Goal: Complete application form: Complete application form

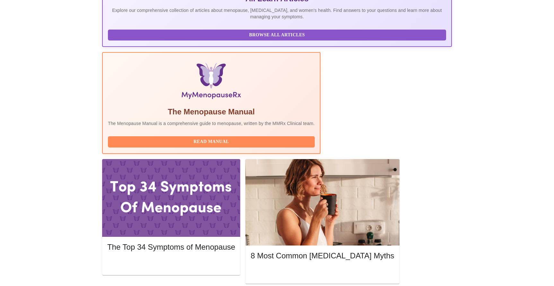
scroll to position [152, 0]
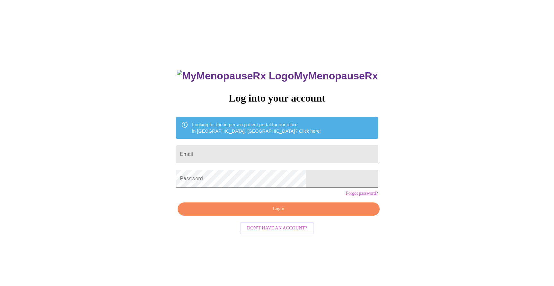
click at [227, 150] on input "Email" at bounding box center [277, 154] width 202 height 18
type input "[EMAIL_ADDRESS][DOMAIN_NAME]"
click at [280, 213] on span "Login" at bounding box center [278, 209] width 187 height 8
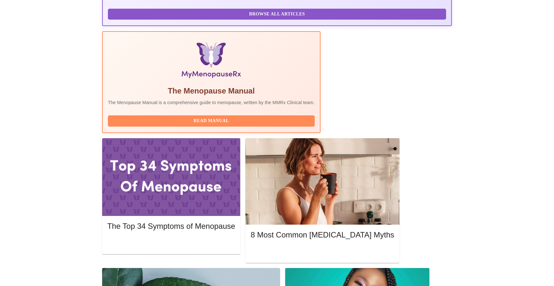
scroll to position [175, 0]
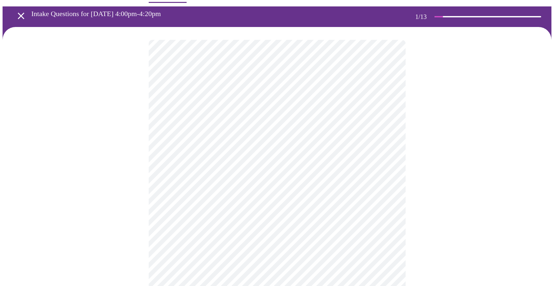
scroll to position [34, 0]
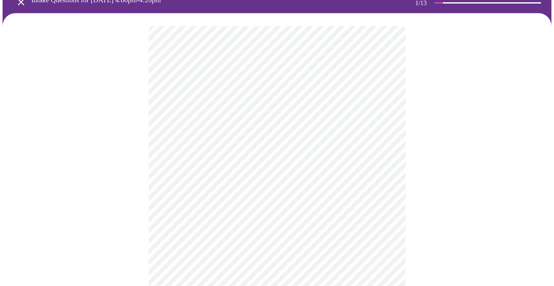
click at [252, 108] on body "MyMenopauseRx Appointments Messaging Labs Uploads Medications Community Refer a…" at bounding box center [277, 262] width 549 height 587
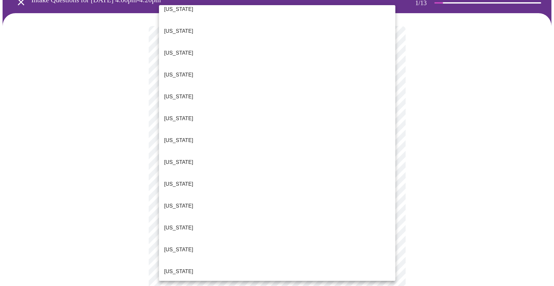
scroll to position [167, 0]
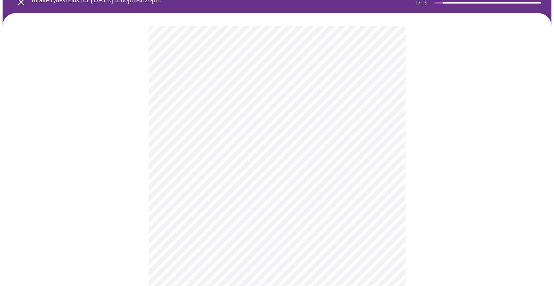
click at [224, 157] on body "MyMenopauseRx Appointments Messaging Labs Uploads Medications Community Refer a…" at bounding box center [277, 260] width 549 height 583
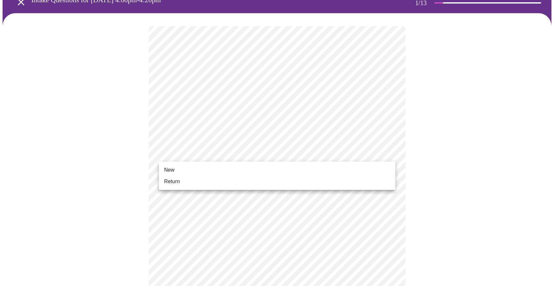
click at [194, 183] on li "Return" at bounding box center [277, 182] width 237 height 12
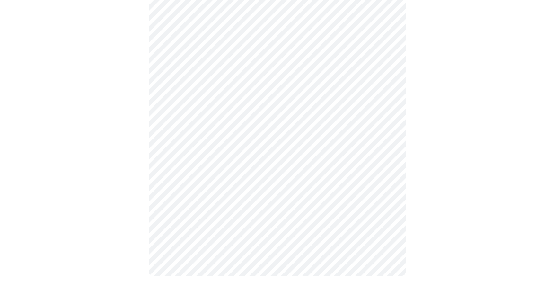
scroll to position [0, 0]
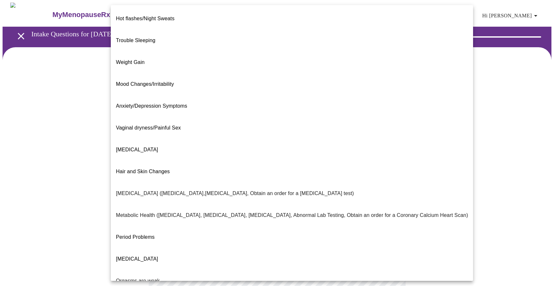
click at [245, 133] on body "MyMenopauseRx Appointments Messaging Labs Uploads Medications Community Refer a…" at bounding box center [277, 196] width 549 height 386
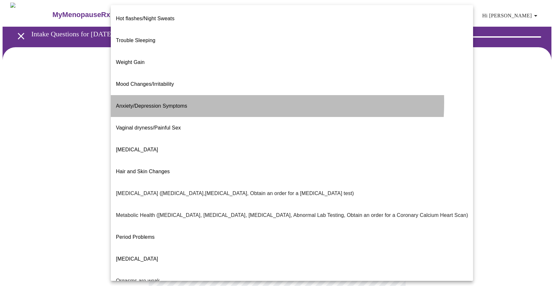
click at [193, 95] on li "Anxiety/Depression Symptoms" at bounding box center [292, 106] width 363 height 22
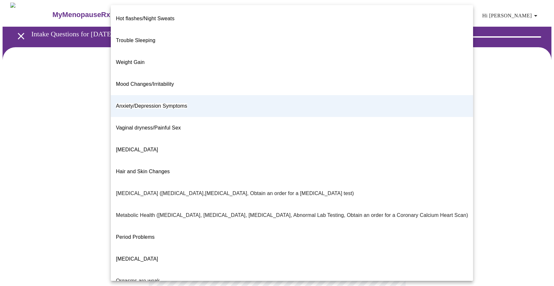
click at [265, 134] on body "MyMenopauseRx Appointments Messaging Labs Uploads Medications Community Refer a…" at bounding box center [277, 194] width 549 height 382
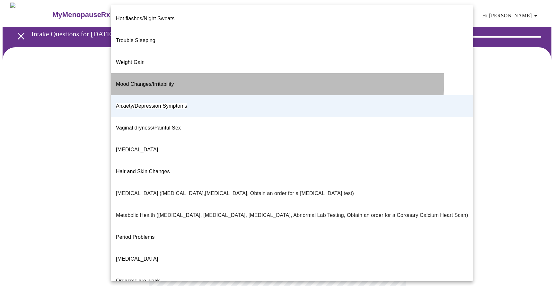
click at [185, 73] on li "Mood Changes/Irritability" at bounding box center [292, 84] width 363 height 22
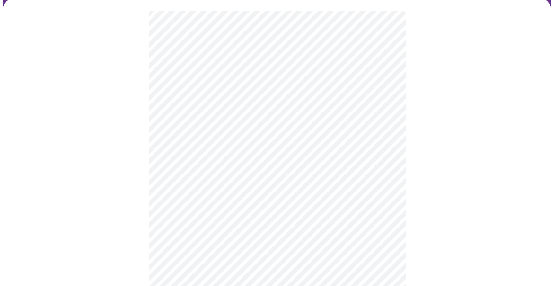
scroll to position [55, 0]
click at [212, 147] on body "MyMenopauseRx Appointments Messaging Labs Uploads Medications Community Refer a…" at bounding box center [277, 139] width 549 height 382
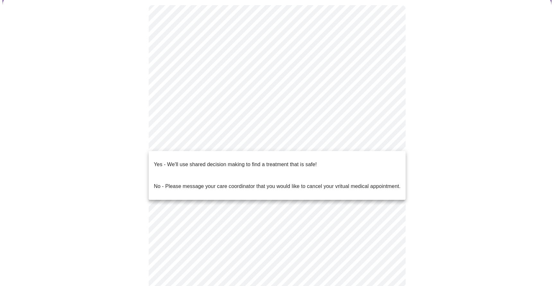
click at [206, 162] on p "Yes - We'll use shared decision making to find a treatment that is safe!" at bounding box center [235, 165] width 163 height 8
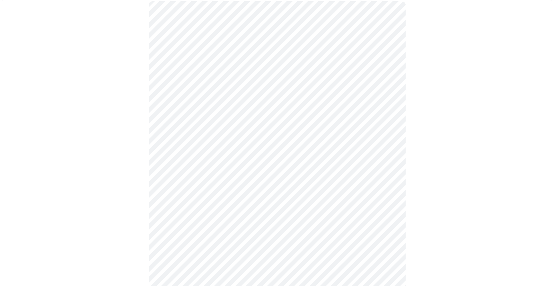
scroll to position [0, 0]
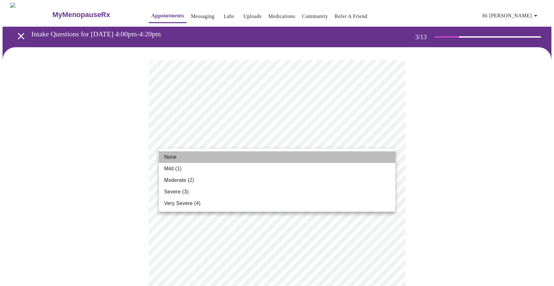
click at [187, 162] on li "None" at bounding box center [277, 157] width 237 height 12
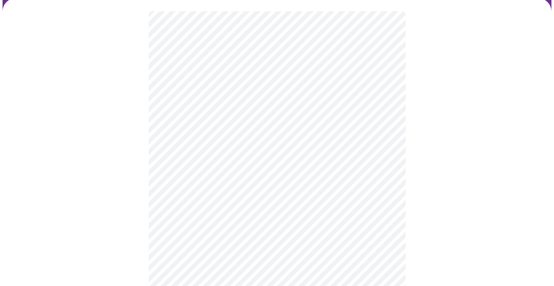
scroll to position [58, 0]
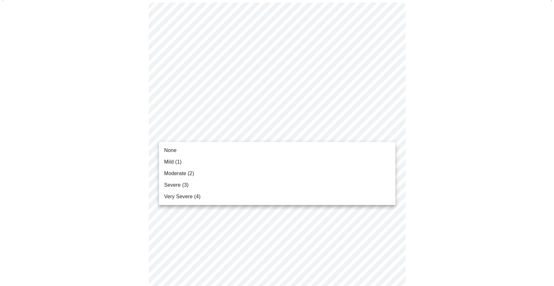
click at [192, 172] on span "Moderate (2)" at bounding box center [179, 174] width 30 height 8
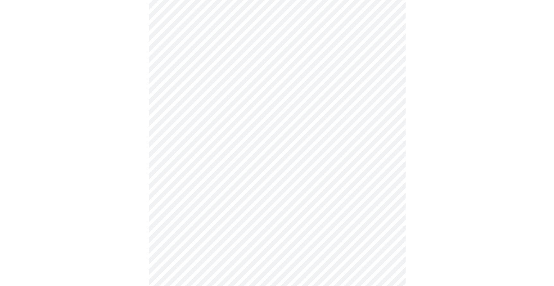
scroll to position [120, 0]
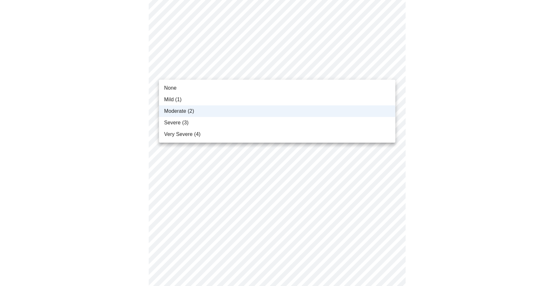
click at [88, 120] on div at bounding box center [277, 143] width 554 height 286
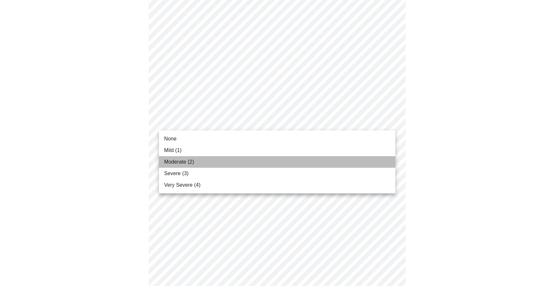
click at [177, 159] on span "Moderate (2)" at bounding box center [179, 162] width 30 height 8
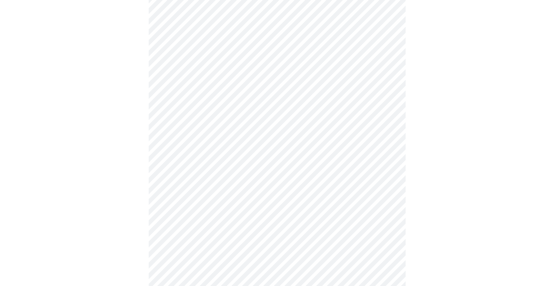
scroll to position [166, 0]
click at [188, 127] on body "MyMenopauseRx Appointments Messaging Labs Uploads Medications Community Refer a…" at bounding box center [277, 250] width 549 height 828
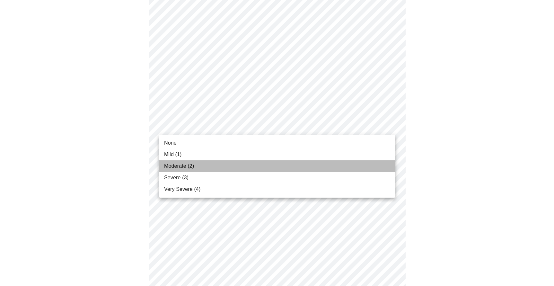
click at [177, 164] on span "Moderate (2)" at bounding box center [179, 166] width 30 height 8
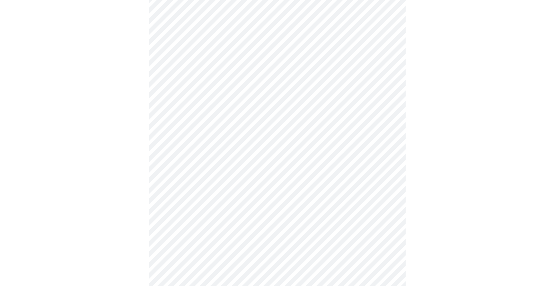
scroll to position [221, 0]
click at [191, 112] on body "MyMenopauseRx Appointments Messaging Labs Uploads Medications Community Refer a…" at bounding box center [277, 190] width 549 height 819
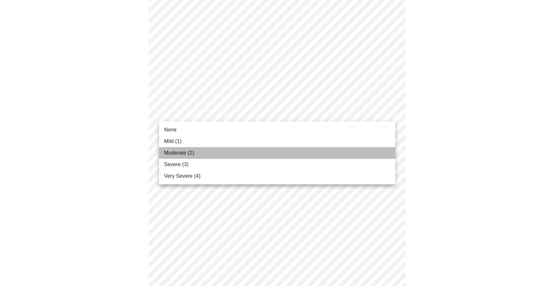
click at [181, 153] on span "Moderate (2)" at bounding box center [179, 153] width 30 height 8
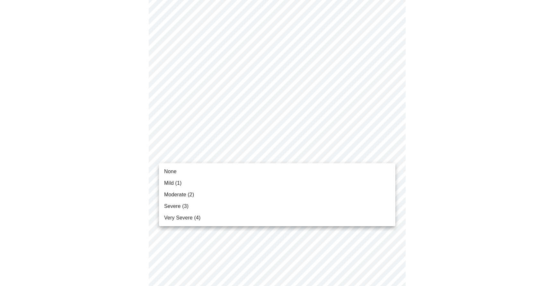
click at [188, 151] on body "MyMenopauseRx Appointments Messaging Labs Uploads Medications Community Refer a…" at bounding box center [277, 186] width 549 height 810
click at [182, 195] on span "Moderate (2)" at bounding box center [179, 195] width 30 height 8
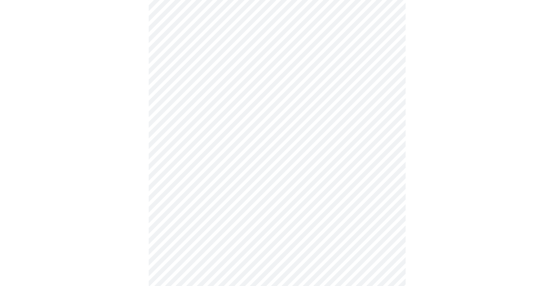
scroll to position [326, 0]
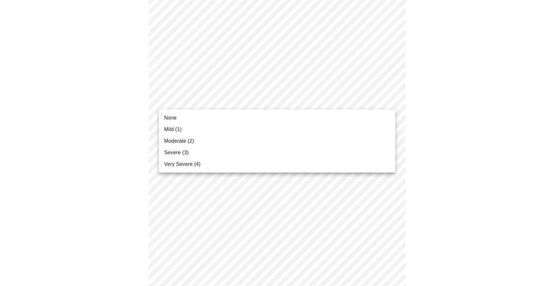
click at [196, 102] on body "MyMenopauseRx Appointments Messaging Labs Uploads Medications Community Refer a…" at bounding box center [277, 77] width 549 height 801
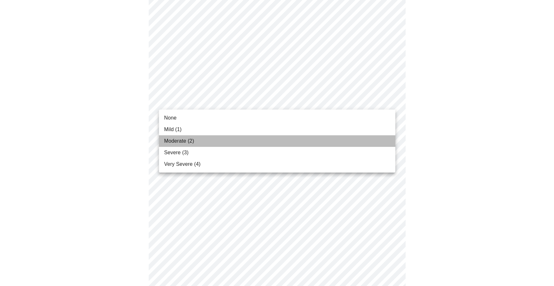
click at [176, 137] on span "Moderate (2)" at bounding box center [179, 141] width 30 height 8
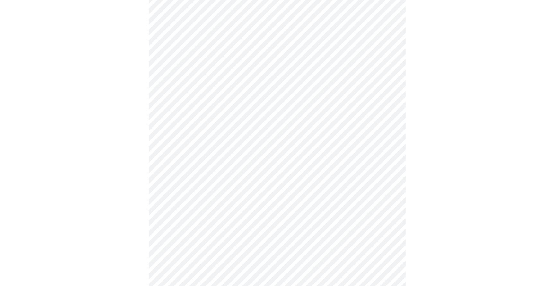
scroll to position [378, 0]
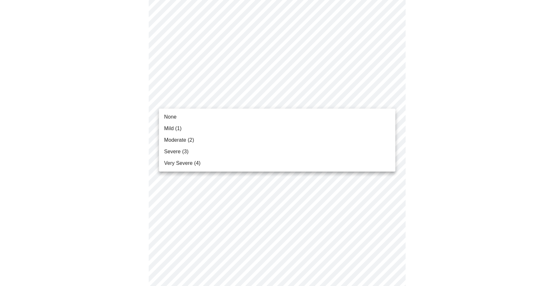
click at [198, 100] on body "MyMenopauseRx Appointments Messaging Labs Uploads Medications Community Refer a…" at bounding box center [277, 21] width 549 height 792
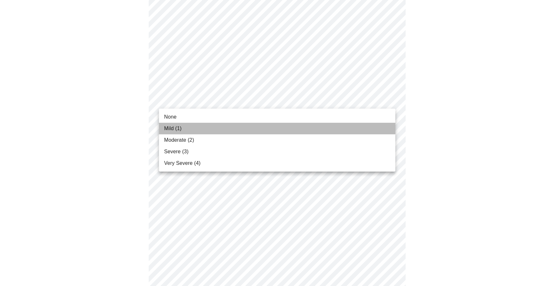
click at [184, 131] on li "Mild (1)" at bounding box center [277, 129] width 237 height 12
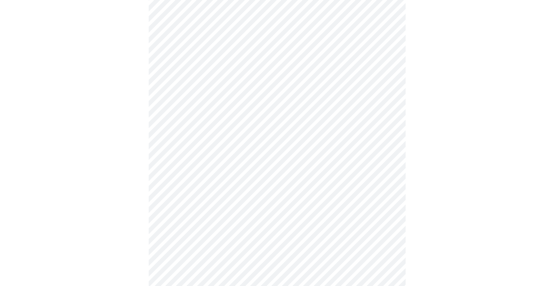
scroll to position [412, 0]
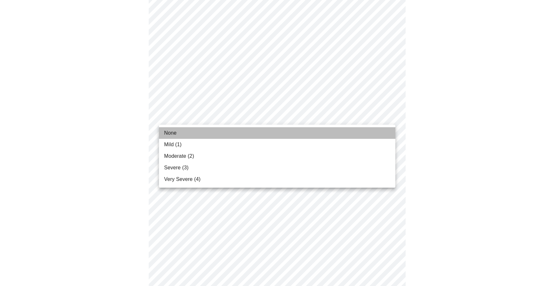
click at [183, 131] on li "None" at bounding box center [277, 133] width 237 height 12
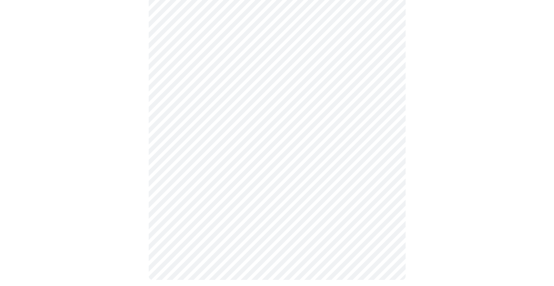
scroll to position [488, 0]
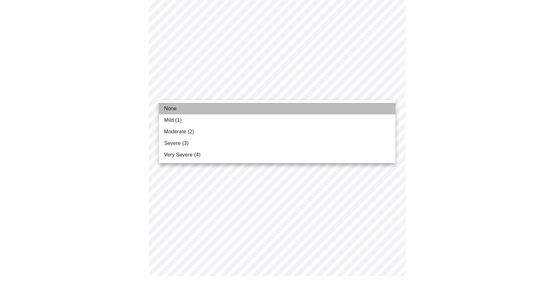
click at [176, 110] on span "None" at bounding box center [170, 109] width 13 height 8
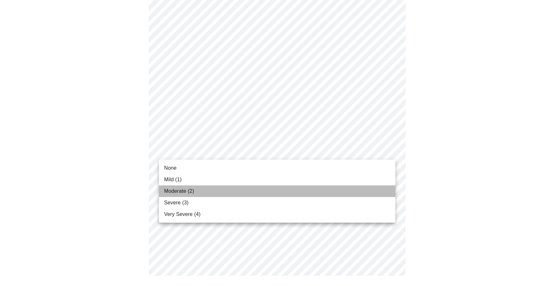
click at [184, 187] on li "Moderate (2)" at bounding box center [277, 191] width 237 height 12
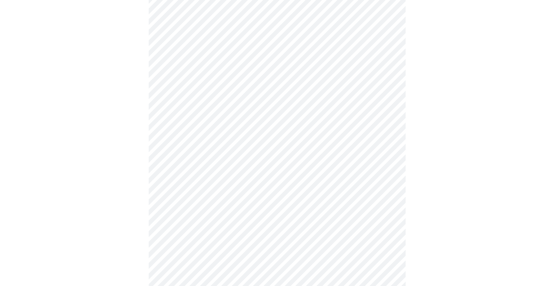
scroll to position [286, 0]
click at [201, 112] on body "MyMenopauseRx Appointments Messaging Labs Uploads Medications Community Refer a…" at bounding box center [277, 34] width 549 height 634
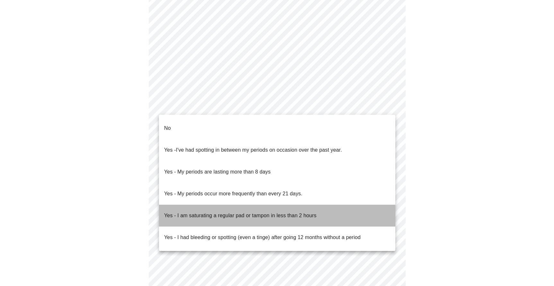
click at [199, 212] on p "Yes - I am saturating a regular pad or tampon in less than 2 hours" at bounding box center [240, 216] width 152 height 8
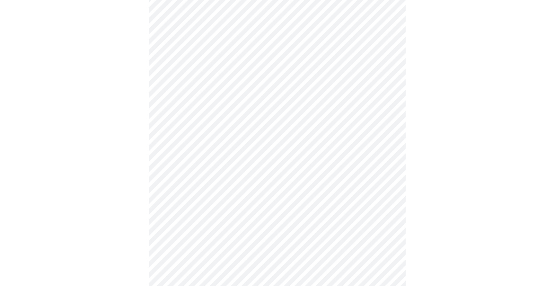
click at [203, 112] on body "MyMenopauseRx Appointments Messaging Labs Uploads Medications Community Refer a…" at bounding box center [277, 32] width 549 height 631
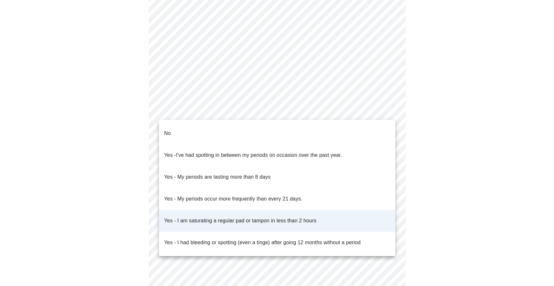
click at [105, 157] on div at bounding box center [277, 143] width 554 height 286
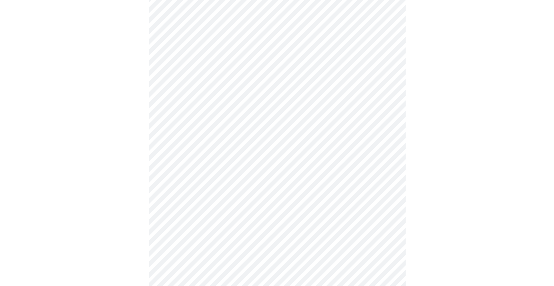
click at [214, 156] on body "MyMenopauseRx Appointments Messaging Labs Uploads Medications Community Refer a…" at bounding box center [277, 32] width 549 height 631
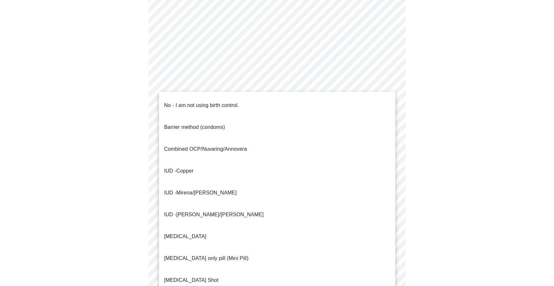
click at [199, 102] on p "No - I am not using birth control." at bounding box center [201, 106] width 75 height 8
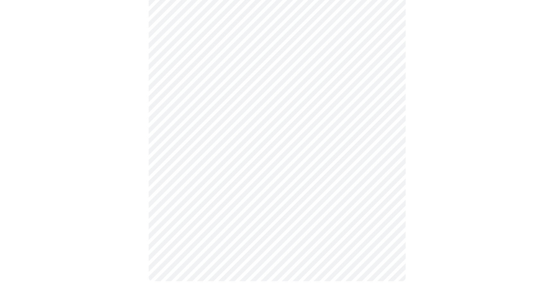
scroll to position [339, 0]
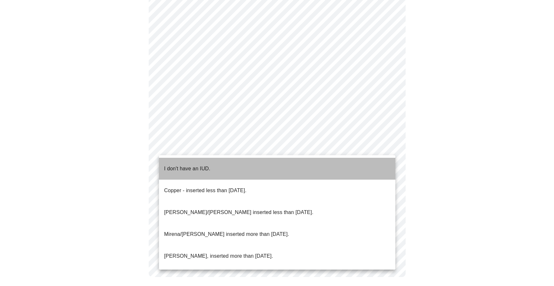
click at [191, 165] on p "I don't have an IUD." at bounding box center [187, 169] width 46 height 8
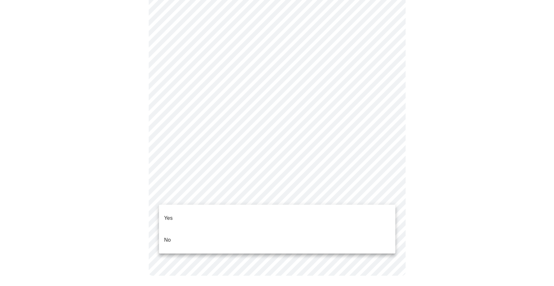
click at [185, 212] on li "Yes" at bounding box center [277, 218] width 237 height 22
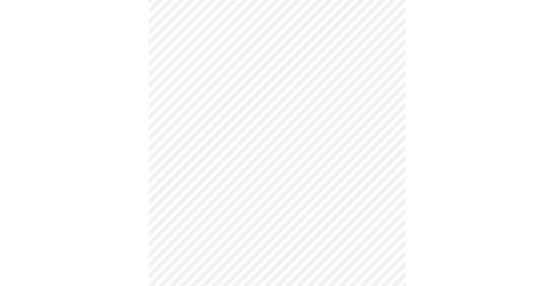
scroll to position [83, 0]
click at [237, 138] on body "MyMenopauseRx Appointments Messaging Labs Uploads Medications Community Refer a…" at bounding box center [277, 157] width 549 height 475
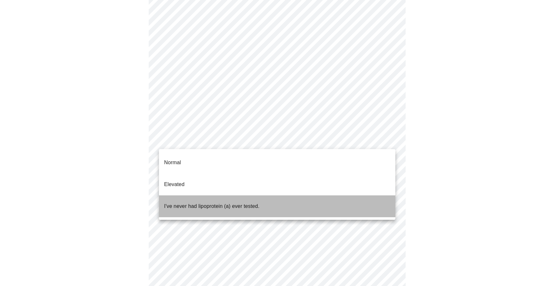
click at [217, 202] on p "I've never had lipoprotein (a) ever tested." at bounding box center [211, 206] width 95 height 8
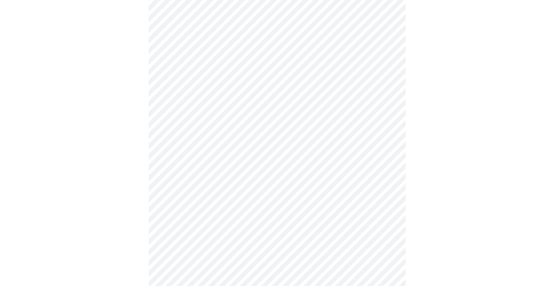
scroll to position [1634, 0]
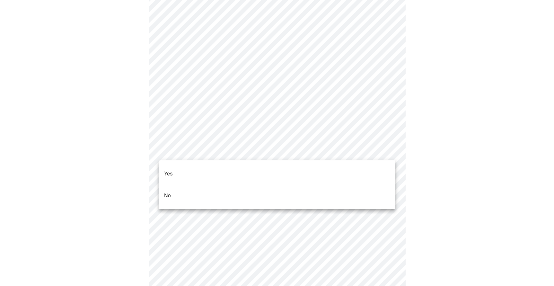
click at [204, 187] on li "No" at bounding box center [277, 196] width 237 height 22
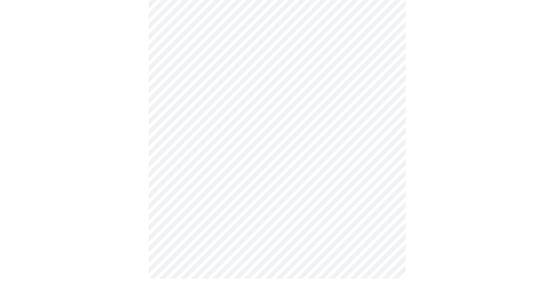
scroll to position [1744, 0]
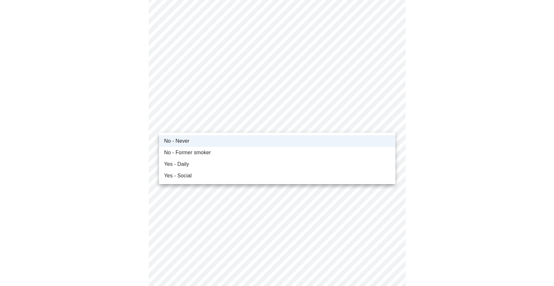
click at [211, 152] on li "No - Former smoker" at bounding box center [277, 153] width 237 height 12
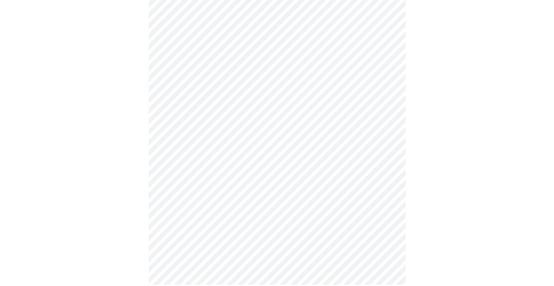
scroll to position [544, 0]
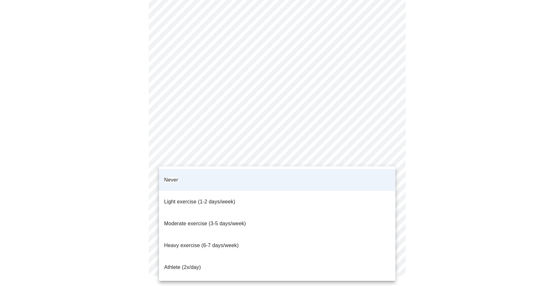
click at [87, 156] on div at bounding box center [277, 143] width 554 height 286
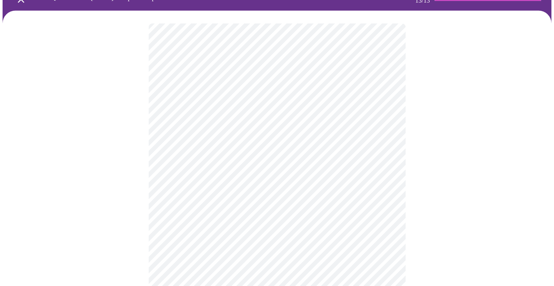
scroll to position [38, 0]
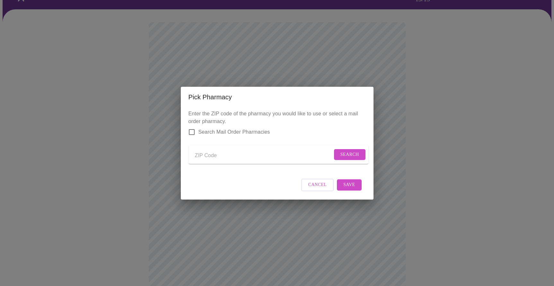
click at [409, 96] on div "Pick Pharmacy Enter the ZIP code of the pharmacy you would like to use or selec…" at bounding box center [277, 143] width 554 height 286
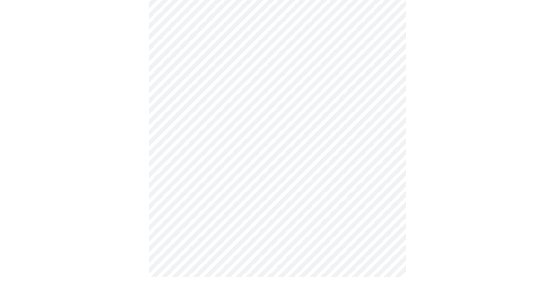
scroll to position [281, 0]
